Goal: Task Accomplishment & Management: Use online tool/utility

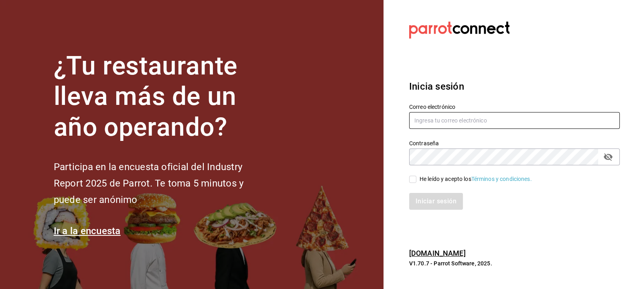
click at [428, 120] on input "text" at bounding box center [514, 120] width 211 height 17
type input "[EMAIL_ADDRESS][DOMAIN_NAME]"
click at [413, 181] on input "He leído y acepto los Términos y condiciones." at bounding box center [412, 179] width 7 height 7
checkbox input "true"
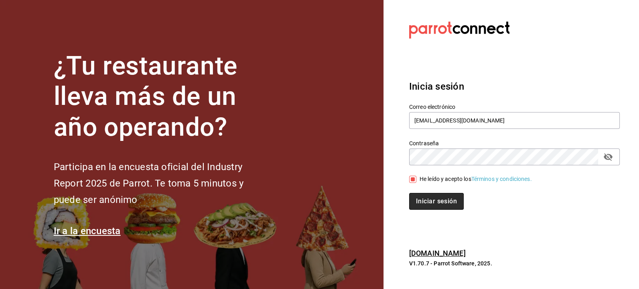
click at [434, 204] on button "Iniciar sesión" at bounding box center [436, 201] width 55 height 17
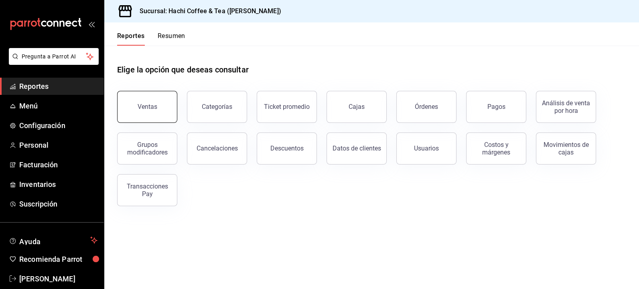
click at [153, 113] on button "Ventas" at bounding box center [147, 107] width 60 height 32
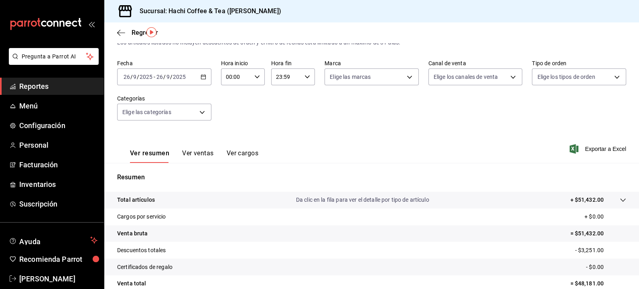
scroll to position [30, 0]
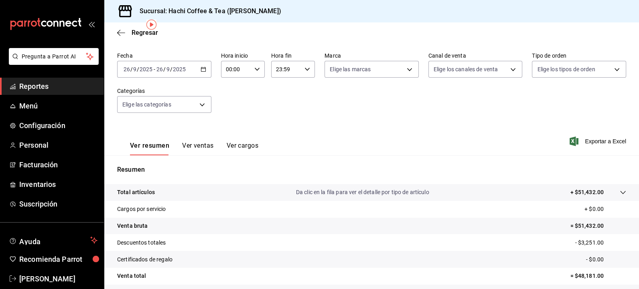
click at [30, 89] on span "Reportes" at bounding box center [58, 86] width 78 height 11
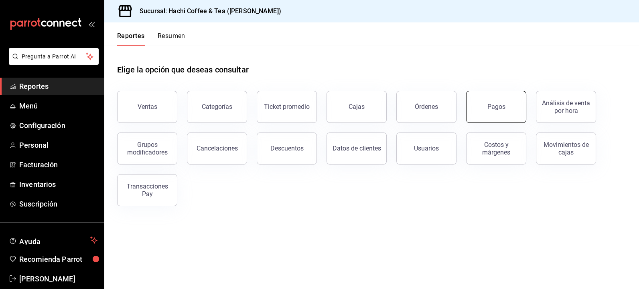
click at [498, 103] on div "Pagos" at bounding box center [496, 107] width 18 height 8
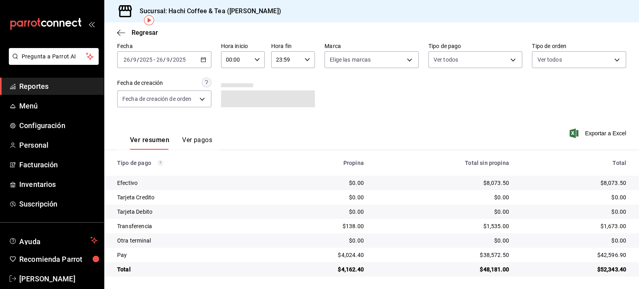
scroll to position [35, 0]
click at [32, 91] on span "Reportes" at bounding box center [58, 86] width 78 height 11
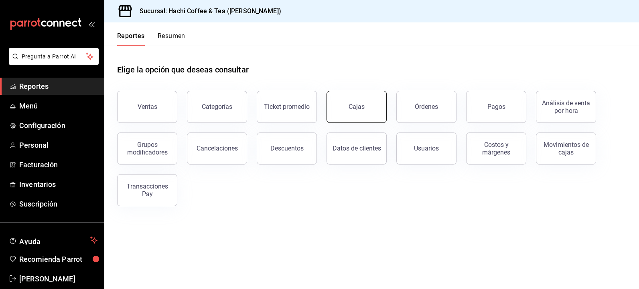
click at [345, 107] on link "Cajas" at bounding box center [356, 107] width 60 height 32
